Goal: Check status: Check status

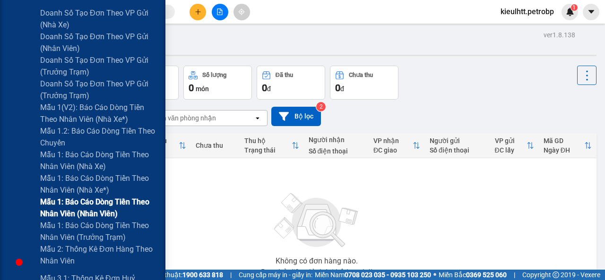
scroll to position [425, 0]
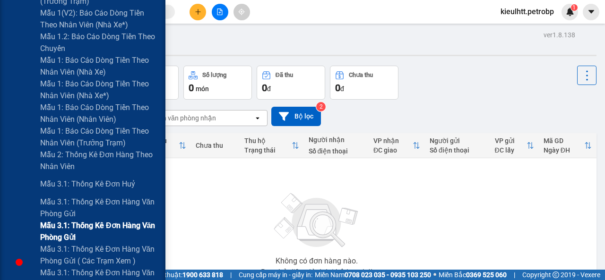
click at [100, 227] on span "Mẫu 3.1: Thống kê đơn hàng văn phòng gửi" at bounding box center [99, 232] width 118 height 24
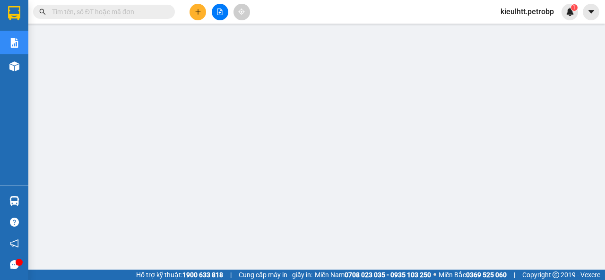
click at [139, 10] on input "text" at bounding box center [108, 12] width 112 height 10
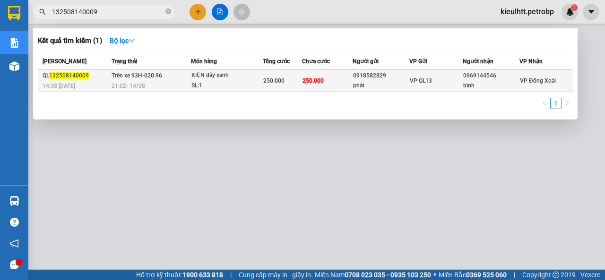
type input "132508140009"
click at [50, 78] on span "132508140009" at bounding box center [69, 75] width 40 height 7
click at [142, 74] on span "Trên xe 93H-020.96" at bounding box center [137, 75] width 51 height 7
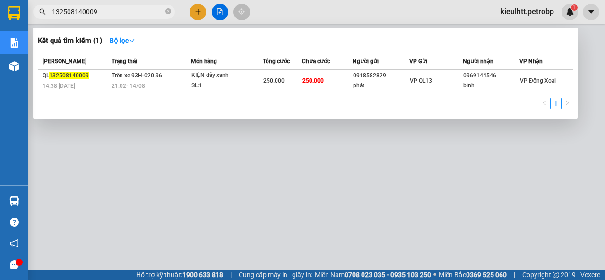
click at [171, 17] on span at bounding box center [168, 12] width 6 height 10
click at [169, 14] on icon "close-circle" at bounding box center [168, 12] width 6 height 6
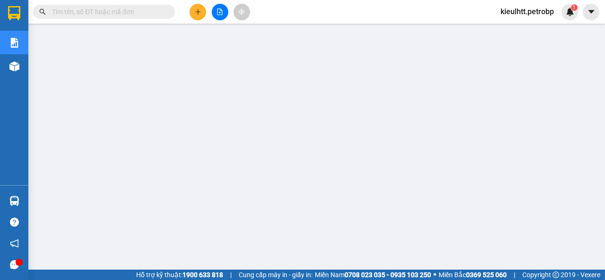
click at [93, 9] on input "text" at bounding box center [108, 12] width 112 height 10
paste input "78ADV2508140102"
type input "78ADV2508140102"
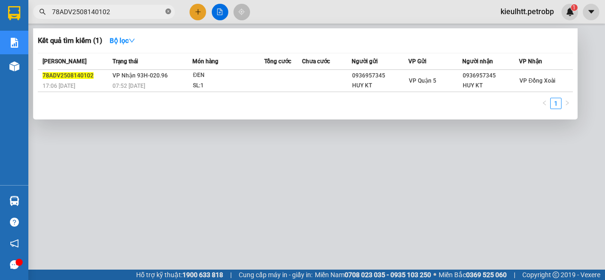
click at [165, 11] on icon "close-circle" at bounding box center [168, 12] width 6 height 6
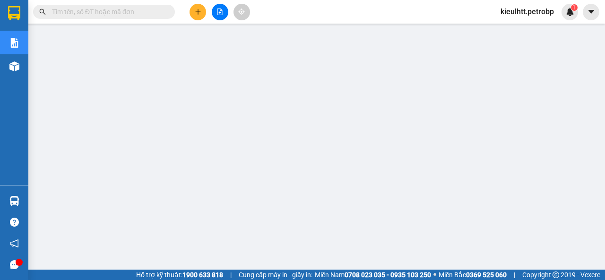
scroll to position [55, 0]
click at [114, 15] on input "text" at bounding box center [108, 12] width 112 height 10
paste input "BT2508150005"
type input "BT2508150005"
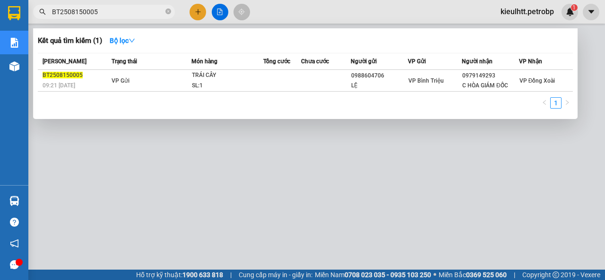
click at [167, 10] on span at bounding box center [168, 12] width 6 height 9
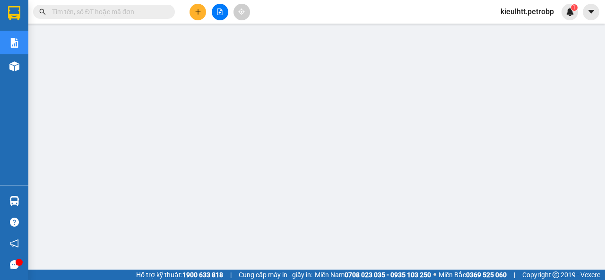
click at [113, 5] on span at bounding box center [104, 12] width 142 height 14
click at [116, 12] on input "text" at bounding box center [108, 12] width 112 height 10
paste input "TDM2508140006"
type input "TDM2508140006"
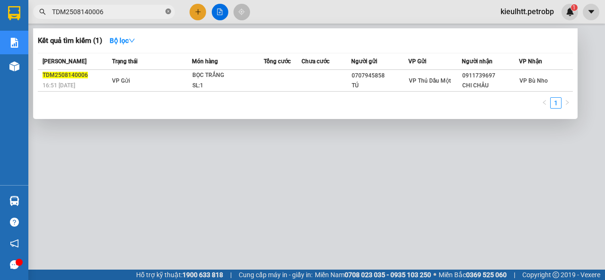
click at [169, 15] on span at bounding box center [168, 12] width 6 height 9
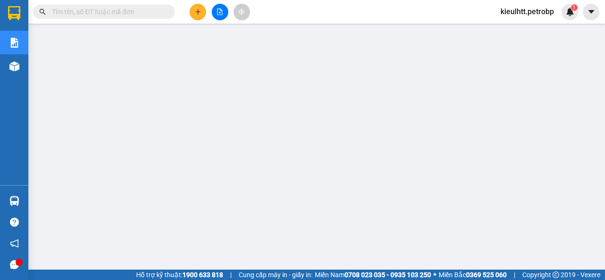
scroll to position [0, 0]
click at [117, 10] on input "text" at bounding box center [108, 12] width 112 height 10
paste input "BT2508130032"
type input "BT2508130032"
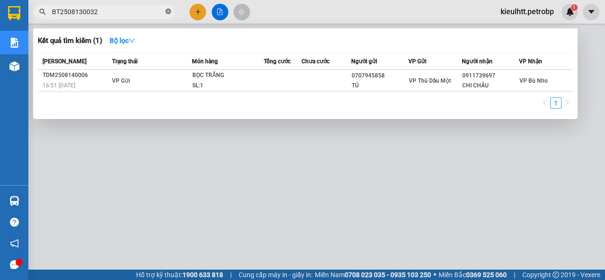
click at [165, 11] on icon "close-circle" at bounding box center [168, 12] width 6 height 6
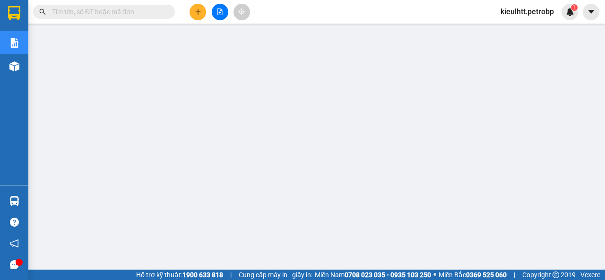
click at [113, 12] on input "text" at bounding box center [108, 12] width 112 height 10
paste input "BT2508130034"
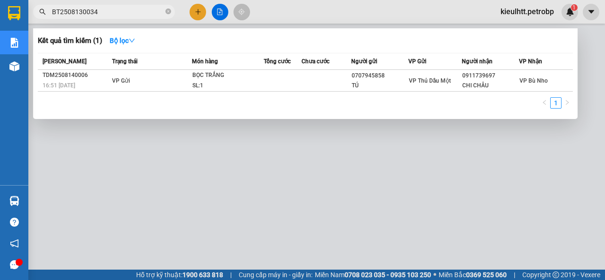
type input "BT2508130034"
drag, startPoint x: 167, startPoint y: 13, endPoint x: 175, endPoint y: 25, distance: 14.7
click at [166, 15] on span at bounding box center [168, 12] width 6 height 9
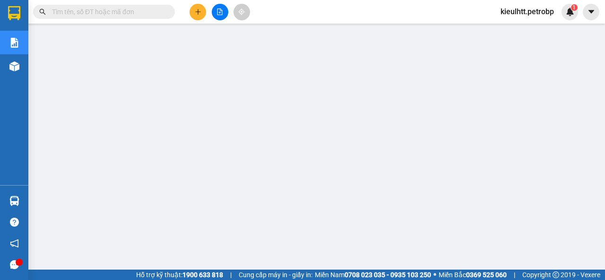
click at [64, 12] on input "text" at bounding box center [108, 12] width 112 height 10
paste input "BT2508130032"
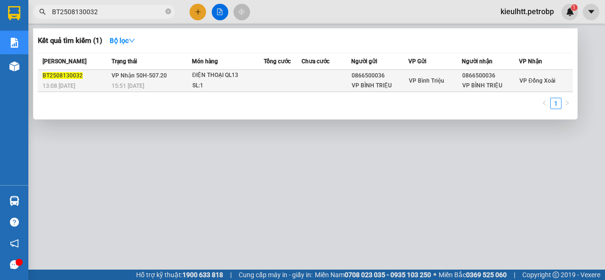
type input "BT2508130032"
click at [145, 73] on span "VP Nhận 50H-507.20" at bounding box center [139, 75] width 55 height 7
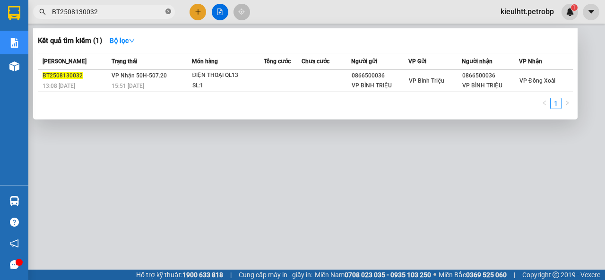
click at [170, 11] on icon "close-circle" at bounding box center [168, 12] width 6 height 6
